Goal: Information Seeking & Learning: Learn about a topic

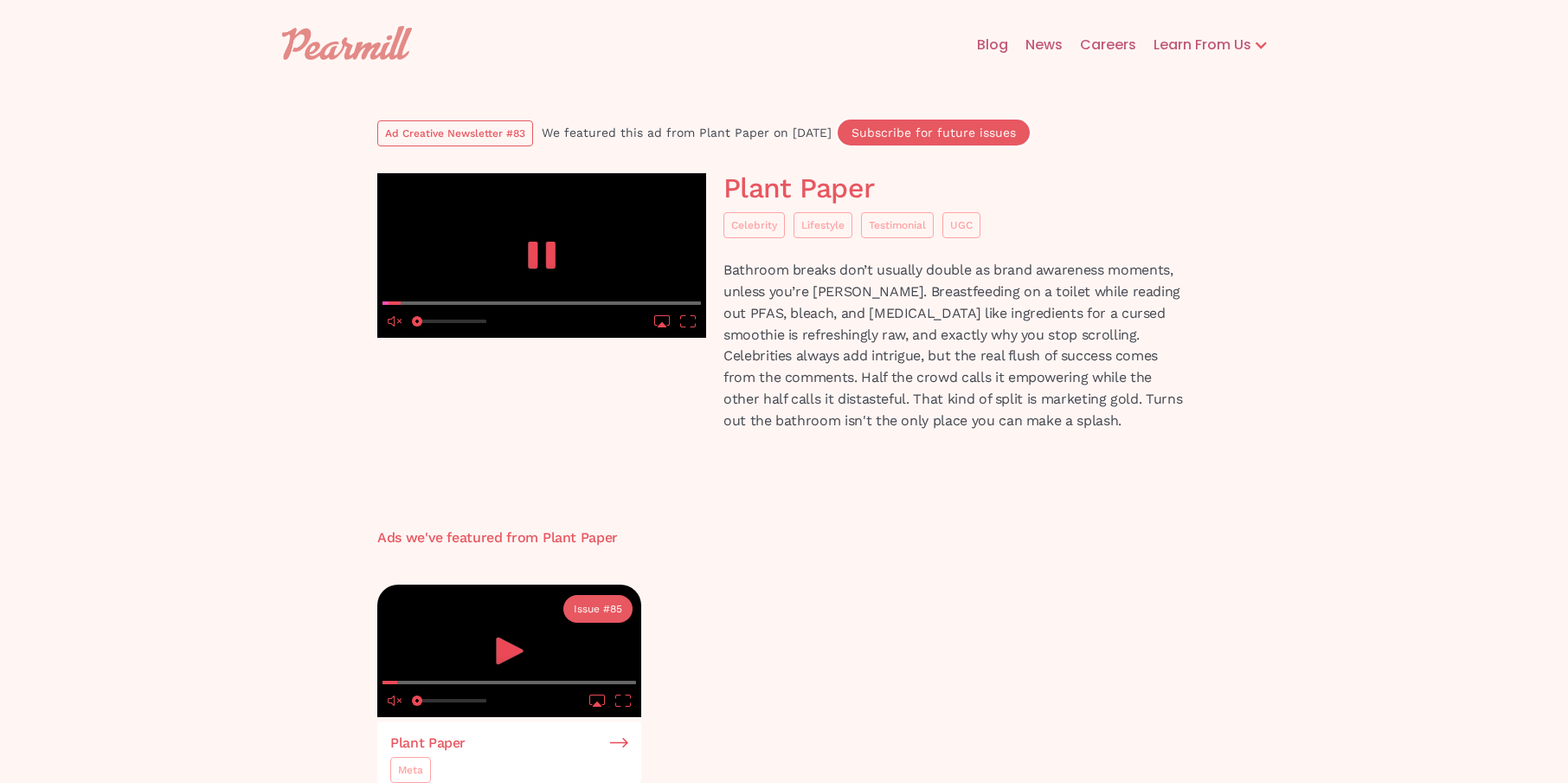
click at [649, 288] on video at bounding box center [541, 255] width 329 height 164
click at [538, 268] on icon "play" at bounding box center [533, 255] width 10 height 27
drag, startPoint x: 417, startPoint y: 741, endPoint x: 521, endPoint y: 740, distance: 104.0
type input "1"
click at [0, 0] on slot "10 10" at bounding box center [0, 0] width 0 height 0
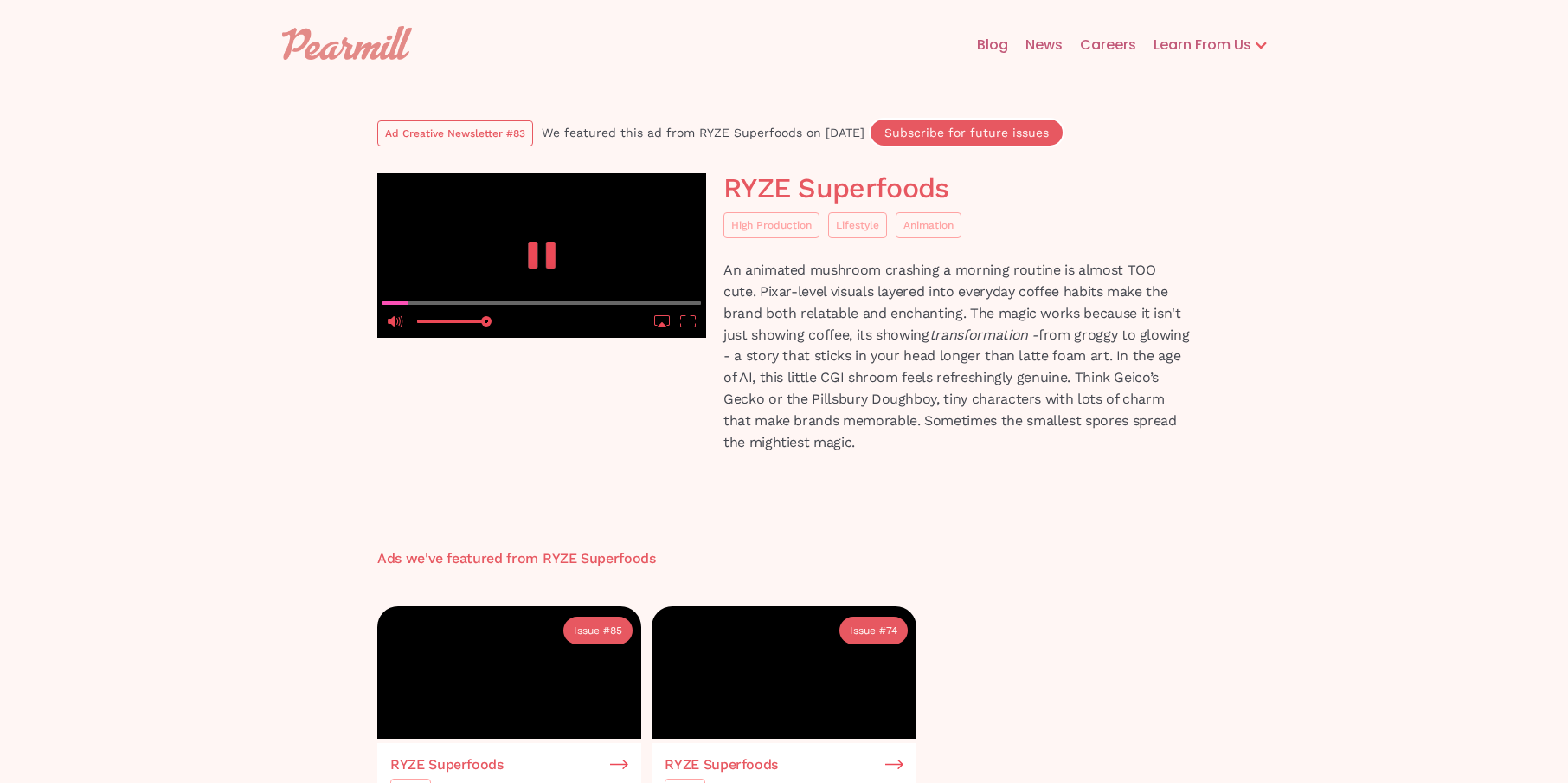
type input "1"
click at [0, 0] on slot "10 10" at bounding box center [0, 0] width 0 height 0
drag, startPoint x: 413, startPoint y: 547, endPoint x: 287, endPoint y: 555, distance: 126.3
type input "0"
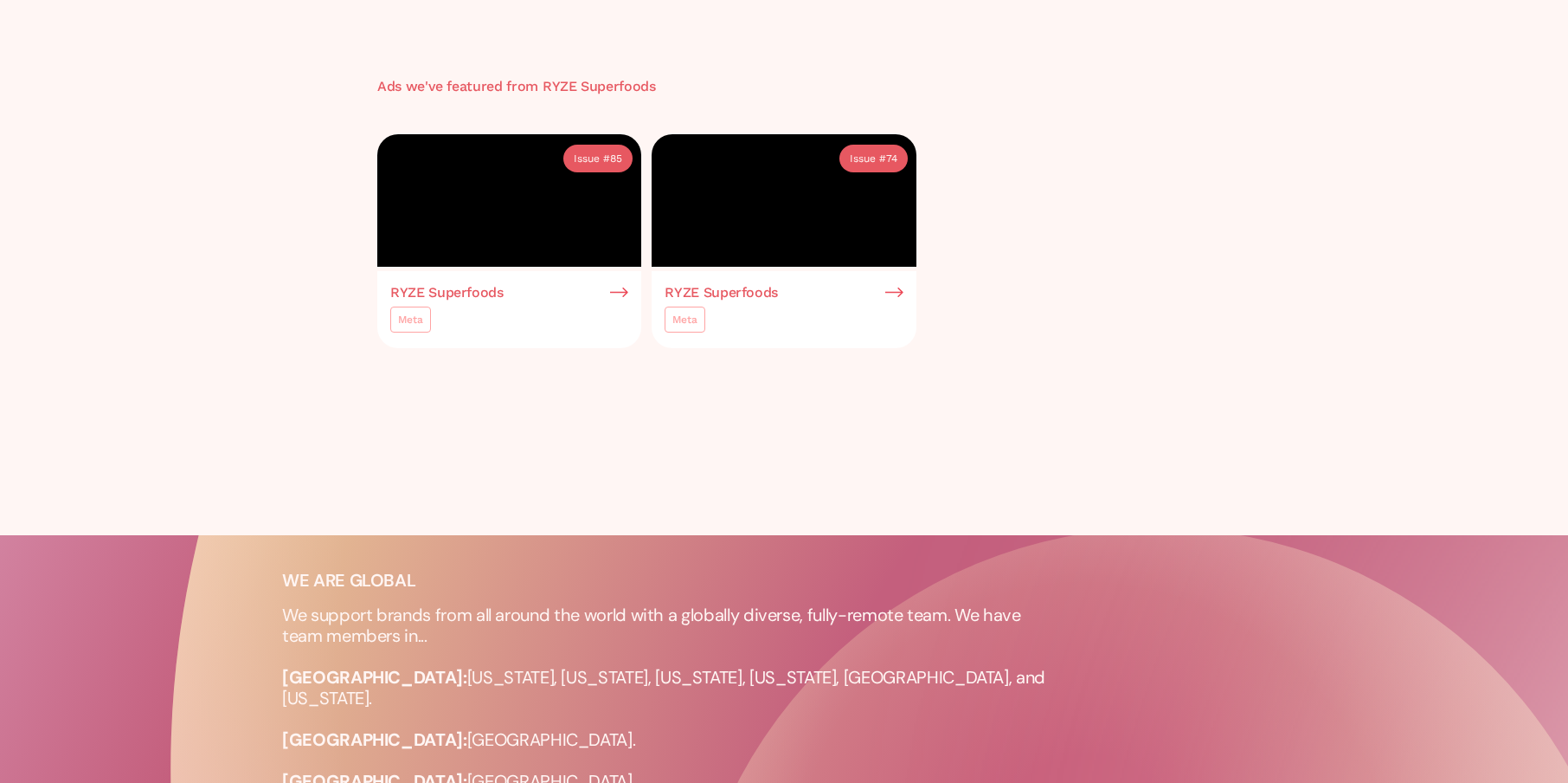
scroll to position [470, 1]
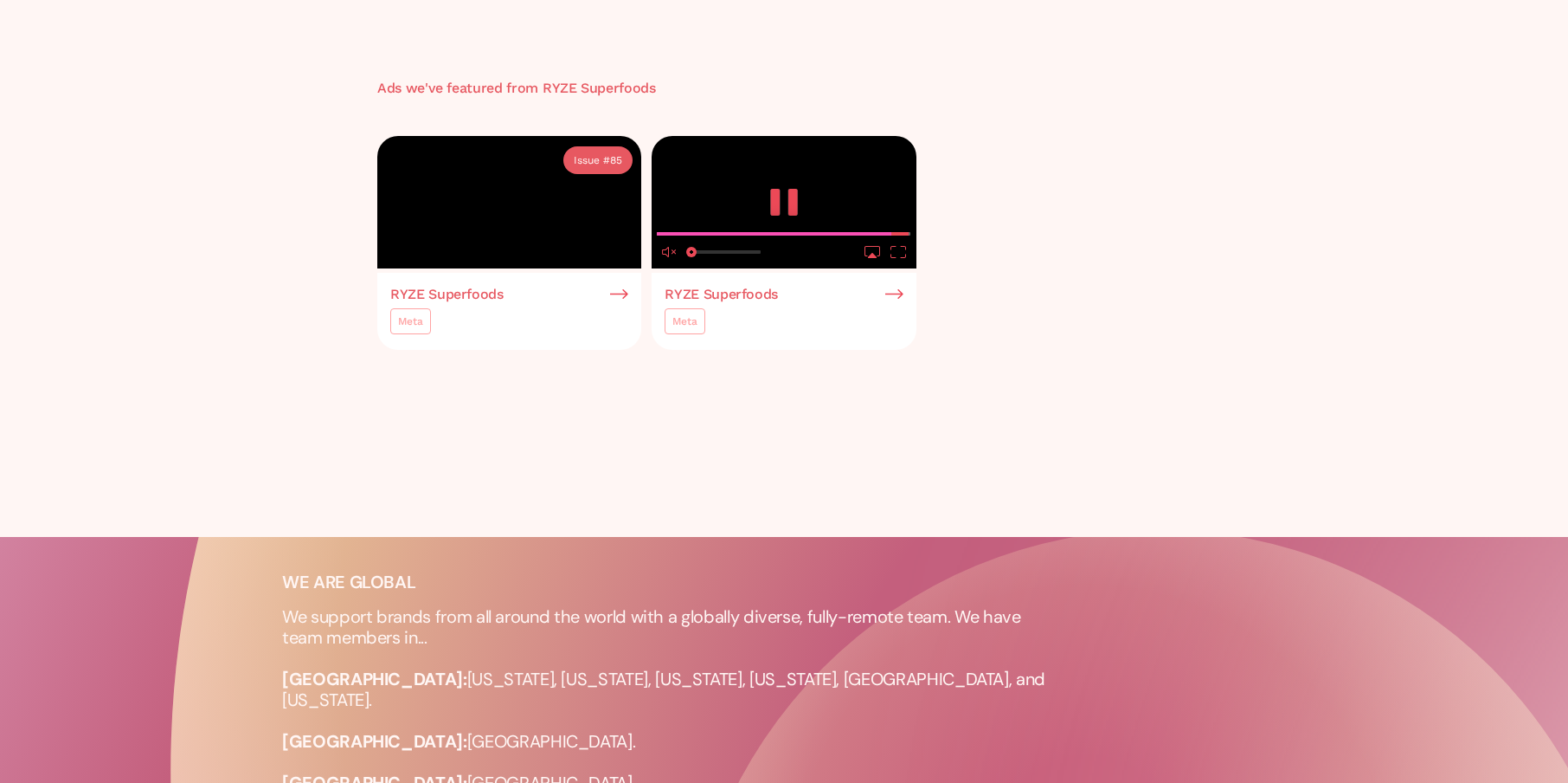
click at [710, 268] on video at bounding box center [784, 203] width 264 height 133
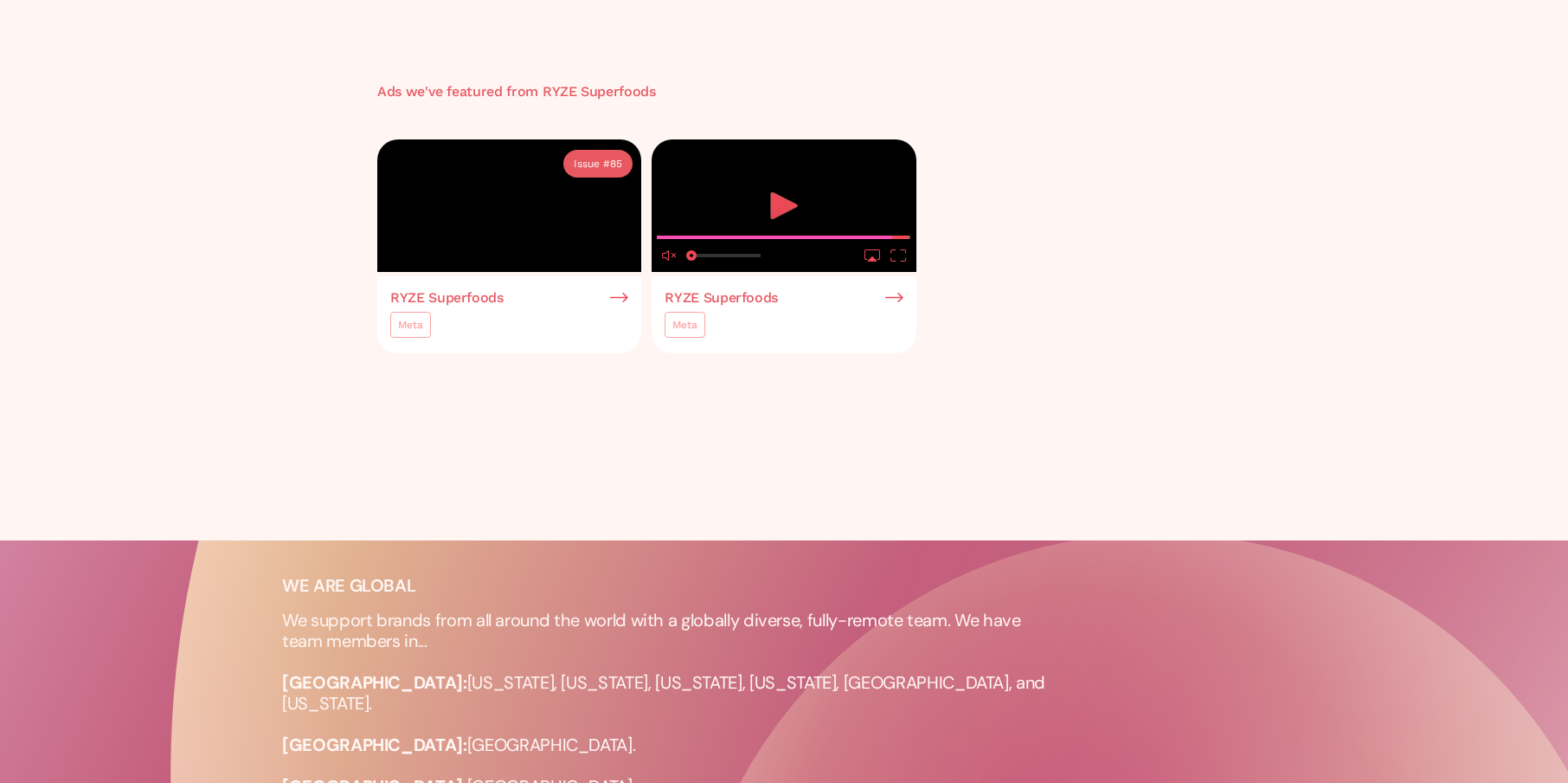
scroll to position [470, 0]
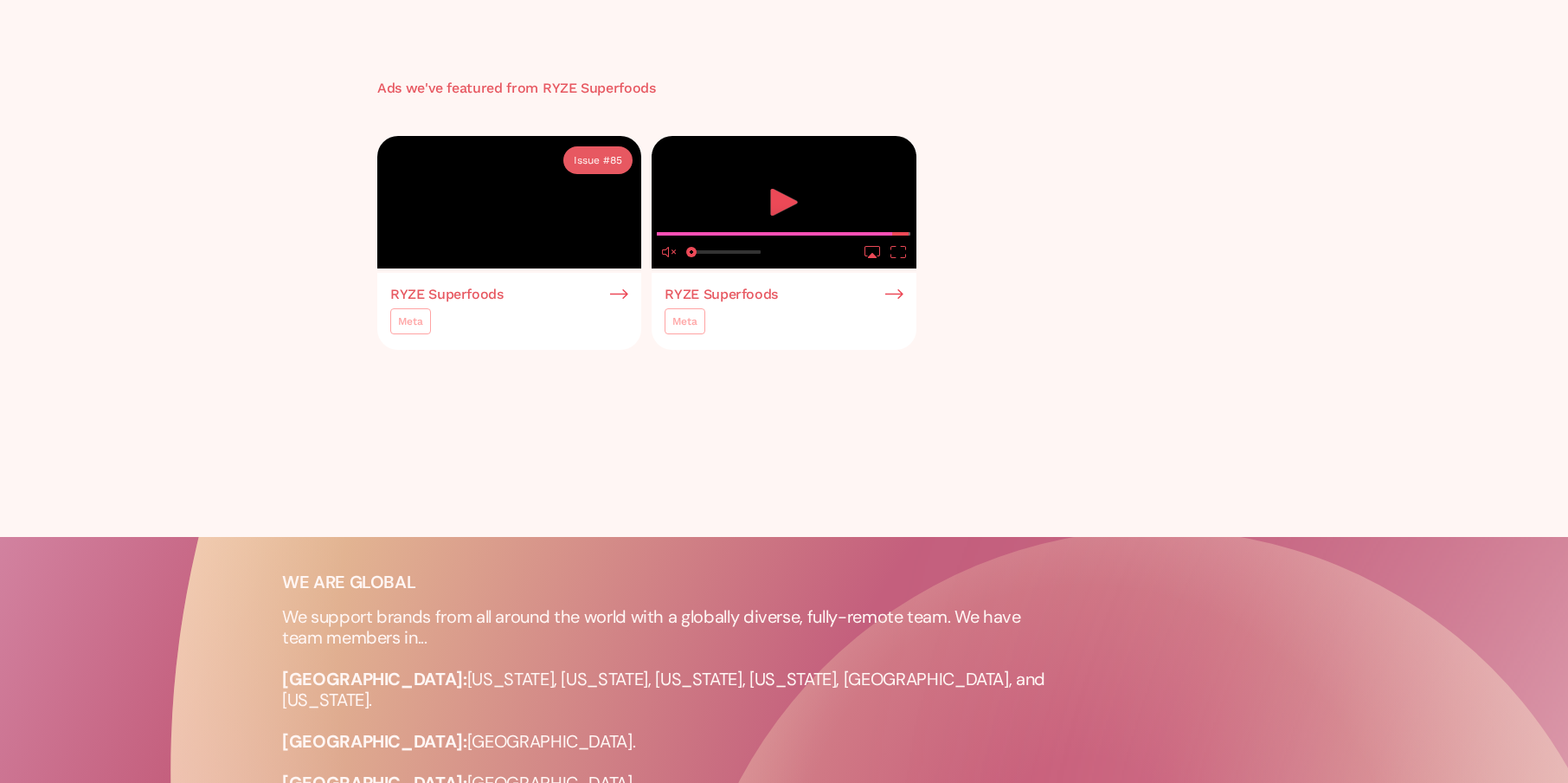
click at [706, 268] on video at bounding box center [784, 203] width 264 height 133
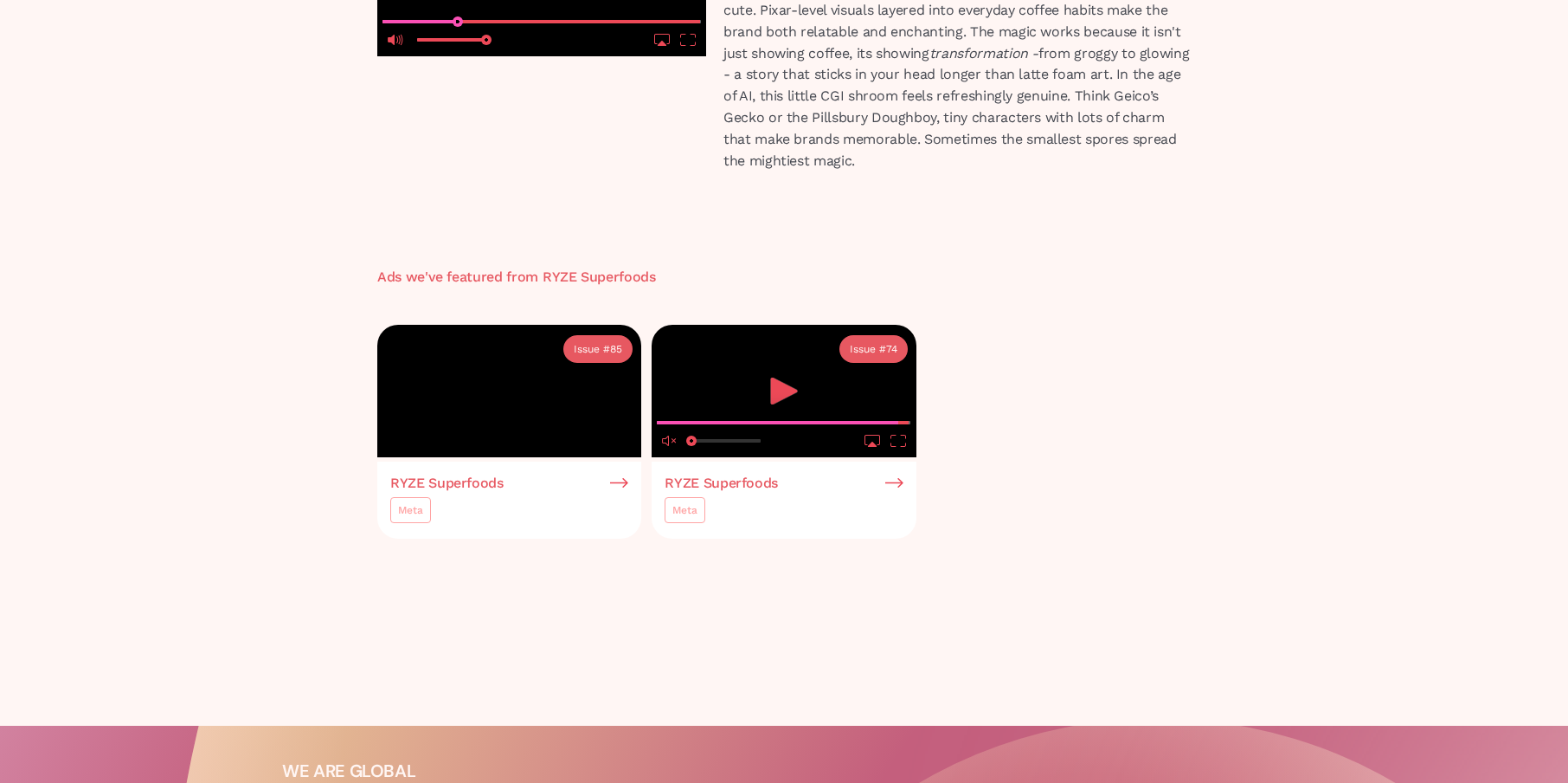
scroll to position [263, 0]
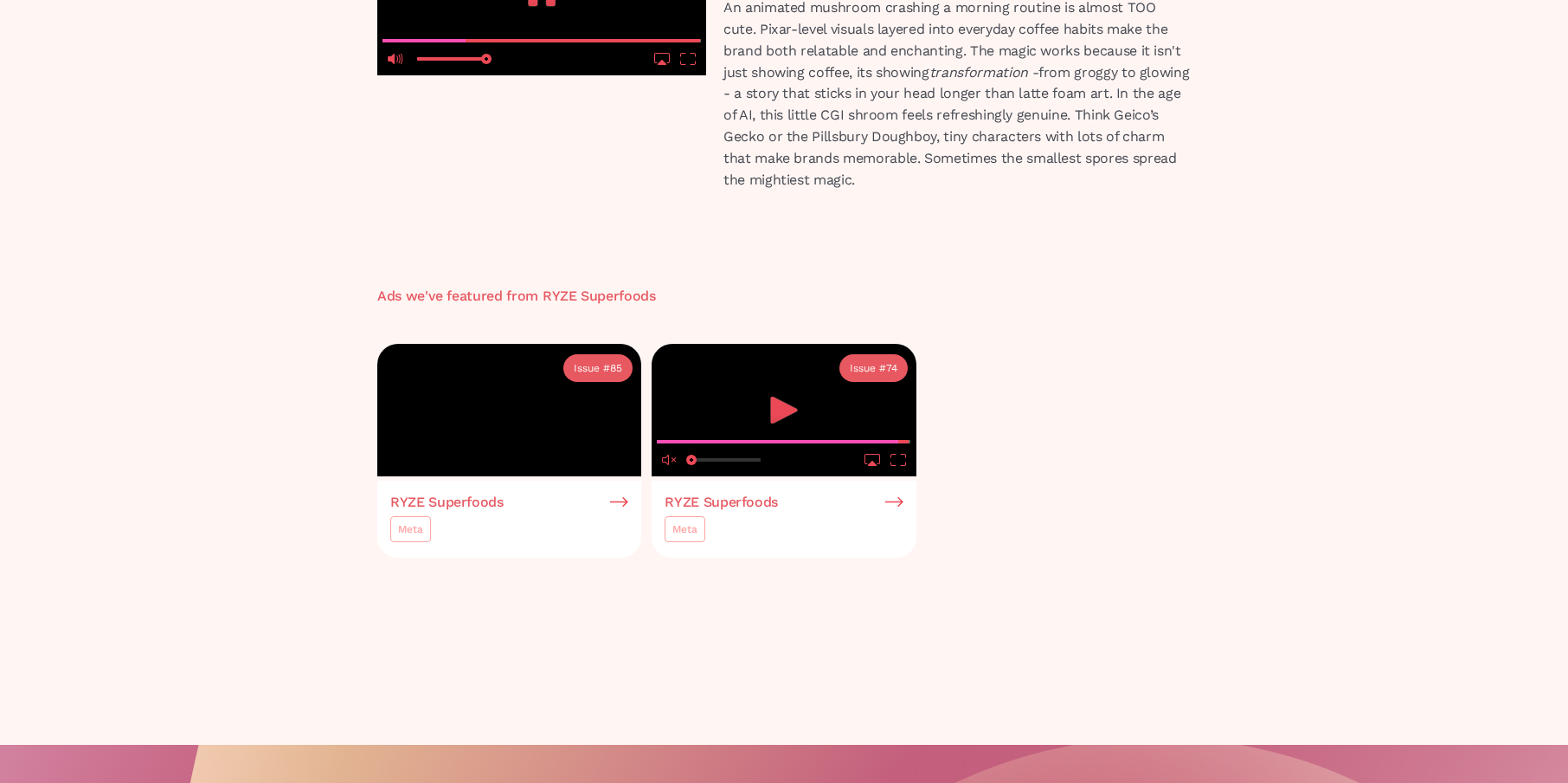
drag, startPoint x: 501, startPoint y: 173, endPoint x: 508, endPoint y: 264, distance: 91.3
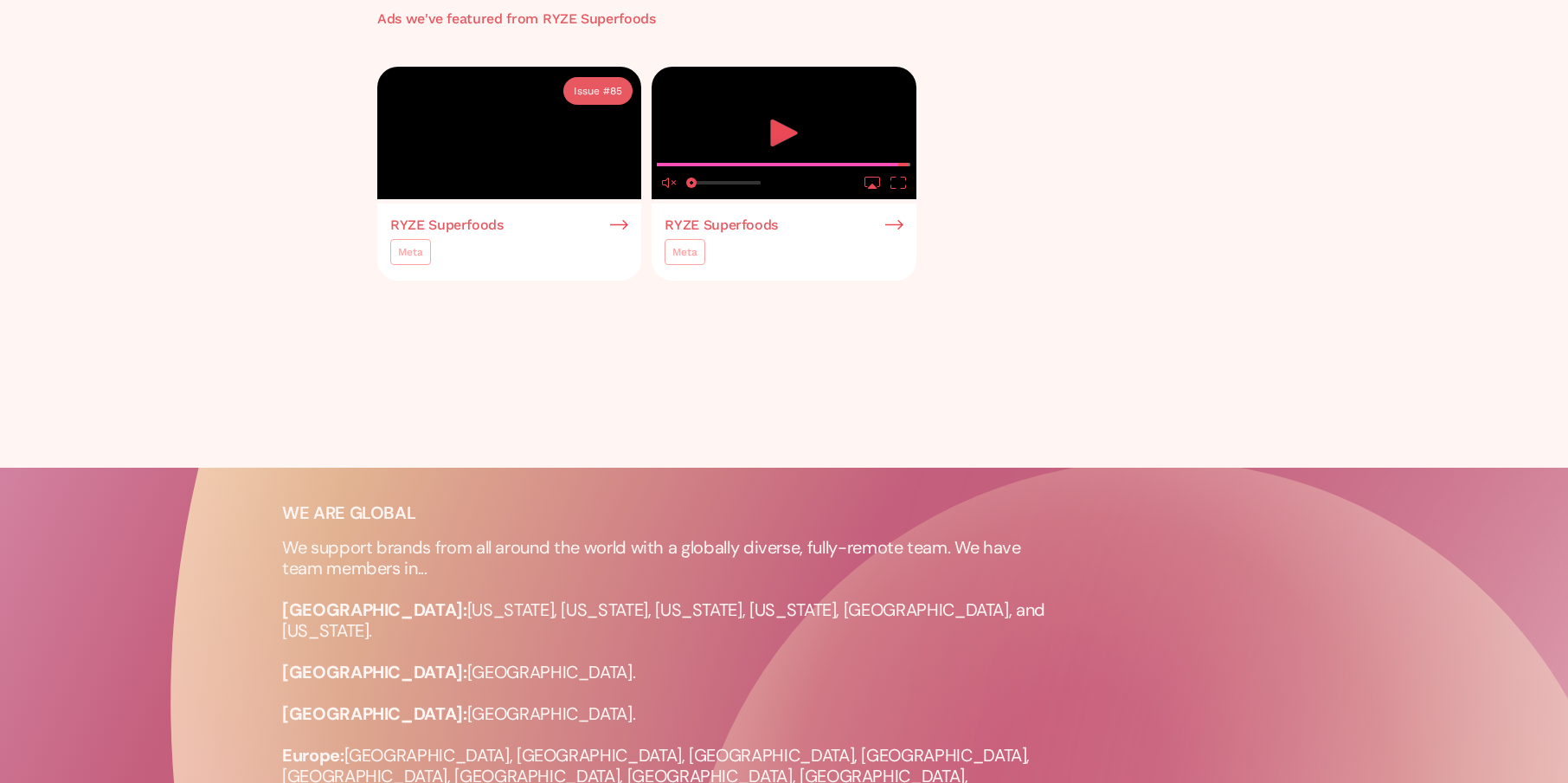
scroll to position [551, 0]
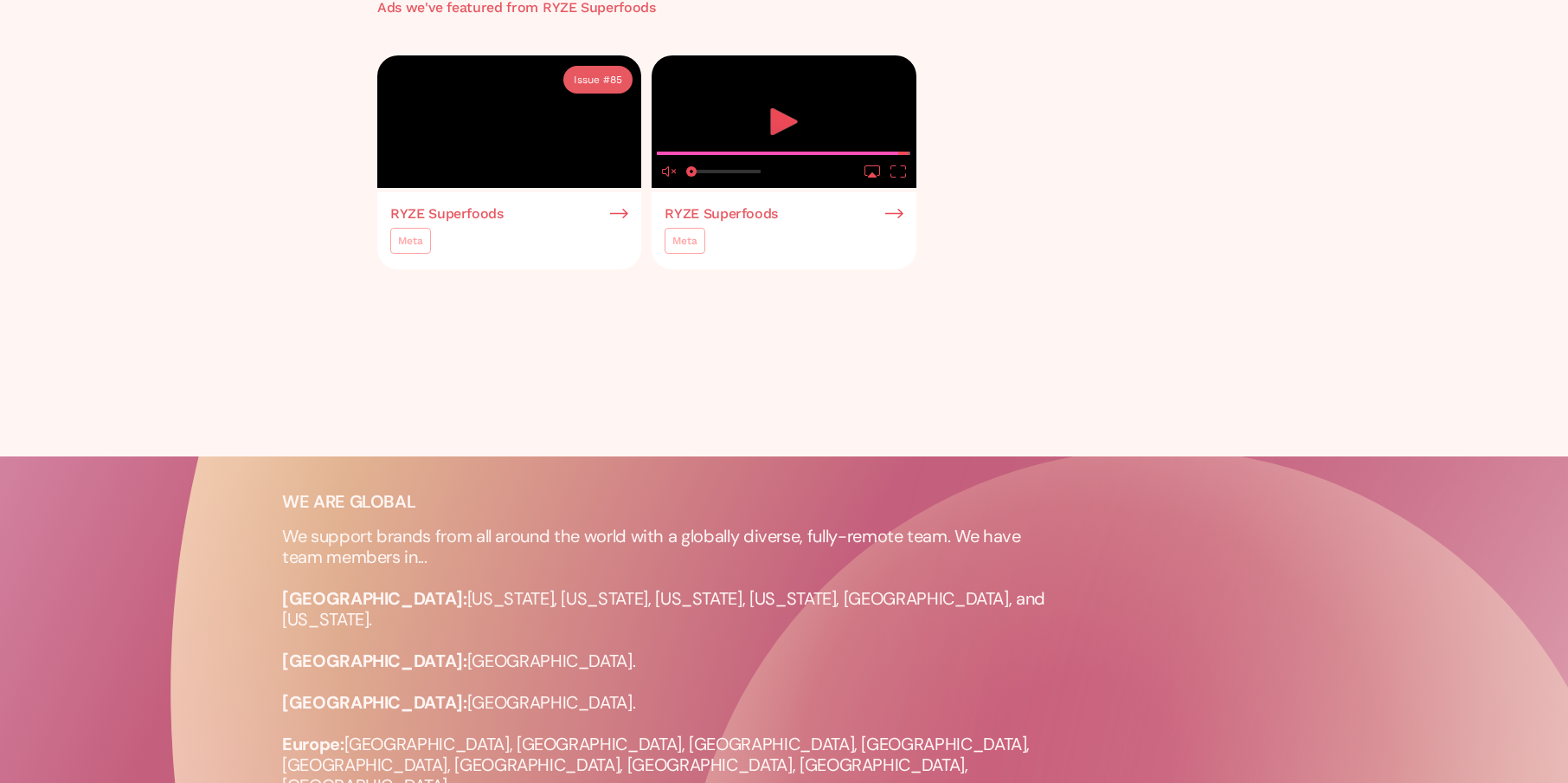
click at [784, 135] on icon "play" at bounding box center [784, 121] width 27 height 27
type input "0.0191826077689561"
click at [662, 163] on input "seek" at bounding box center [784, 153] width 254 height 22
drag, startPoint x: 690, startPoint y: 662, endPoint x: 747, endPoint y: 665, distance: 57.1
click at [0, 0] on slot "10 10" at bounding box center [0, 0] width 0 height 0
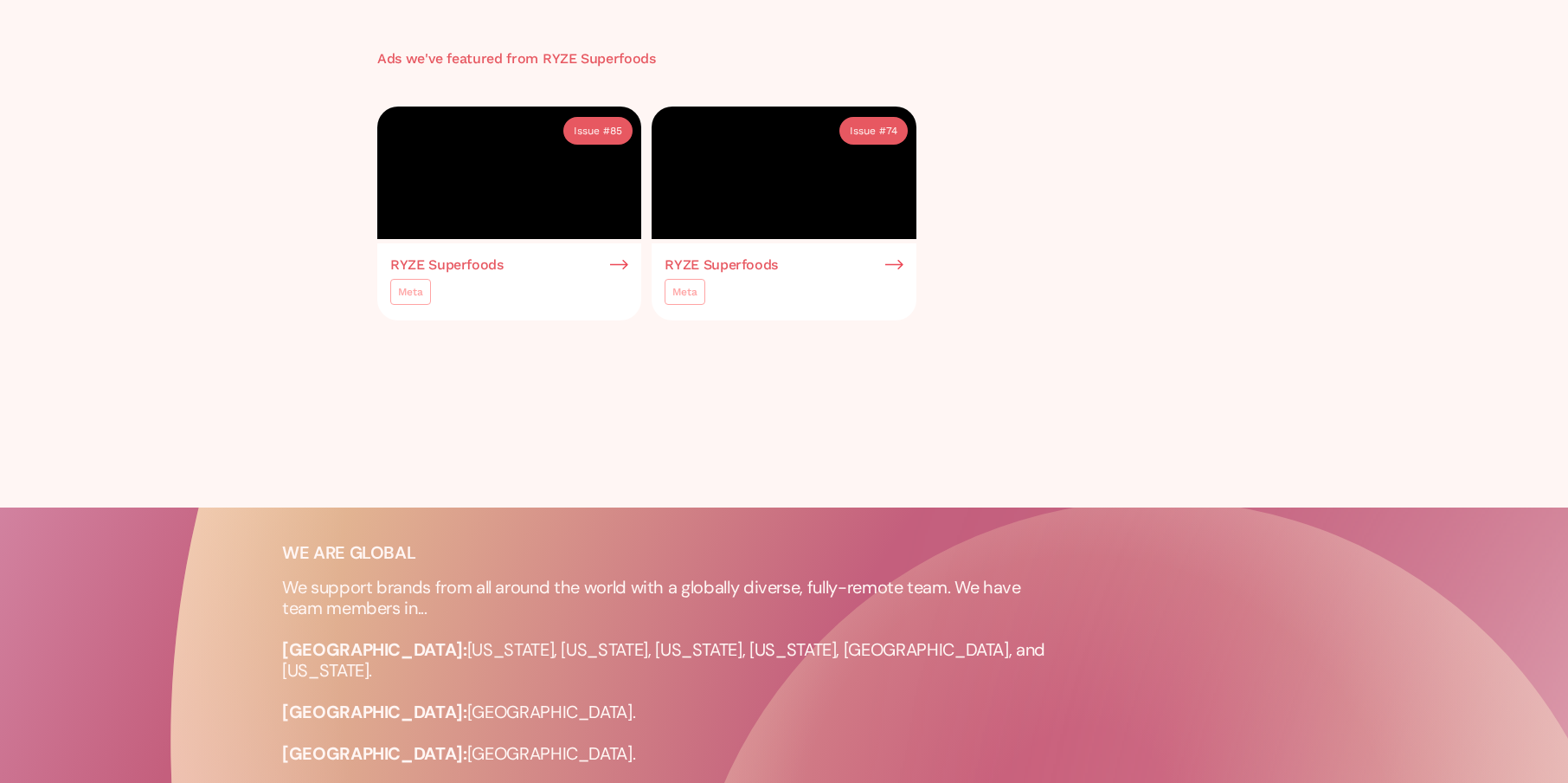
scroll to position [281, 0]
